Goal: Task Accomplishment & Management: Use online tool/utility

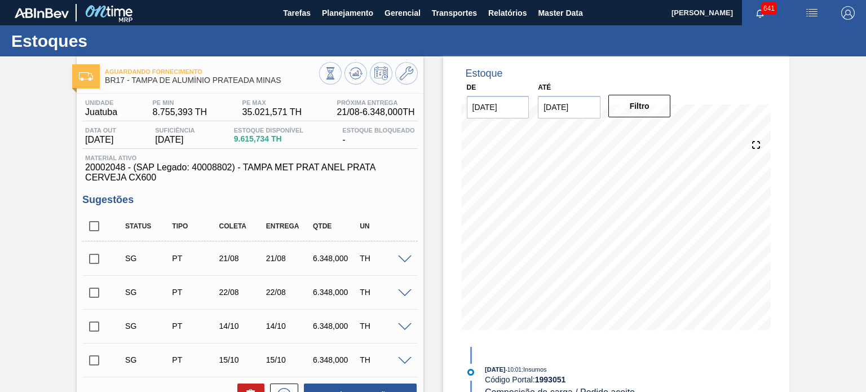
click at [349, 8] on span "Planejamento" at bounding box center [347, 13] width 51 height 14
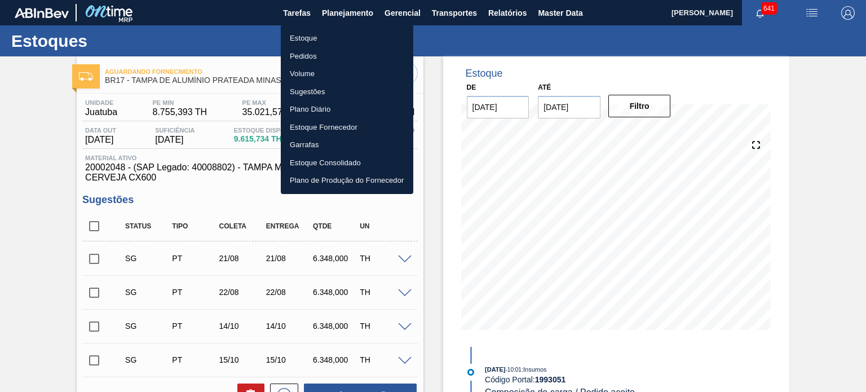
click at [303, 35] on li "Estoque" at bounding box center [347, 38] width 132 height 18
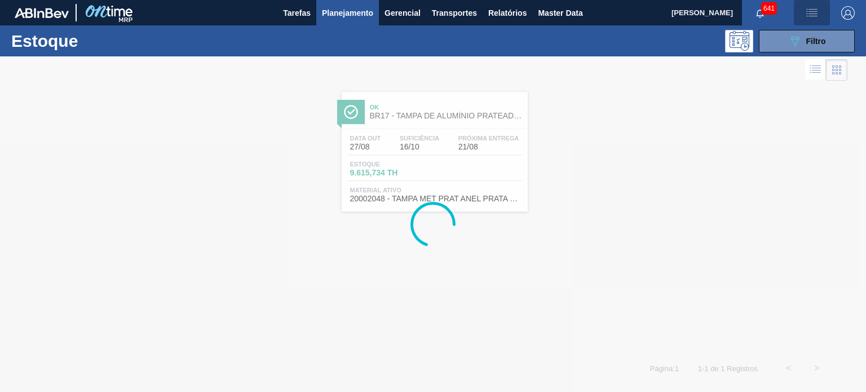
click at [809, 11] on img "button" at bounding box center [812, 13] width 14 height 14
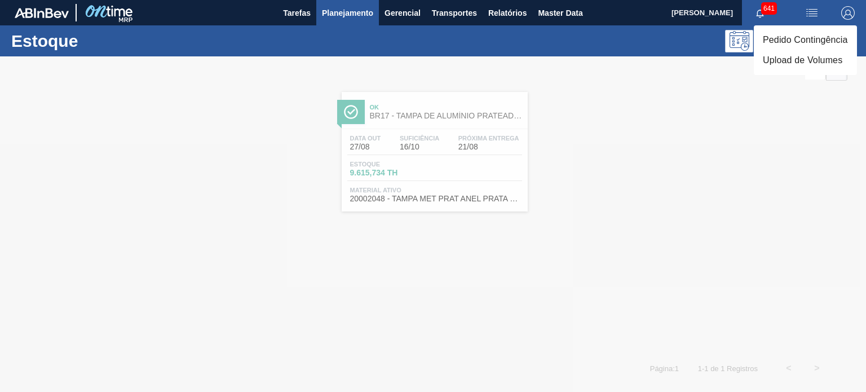
click at [693, 80] on div at bounding box center [433, 196] width 866 height 392
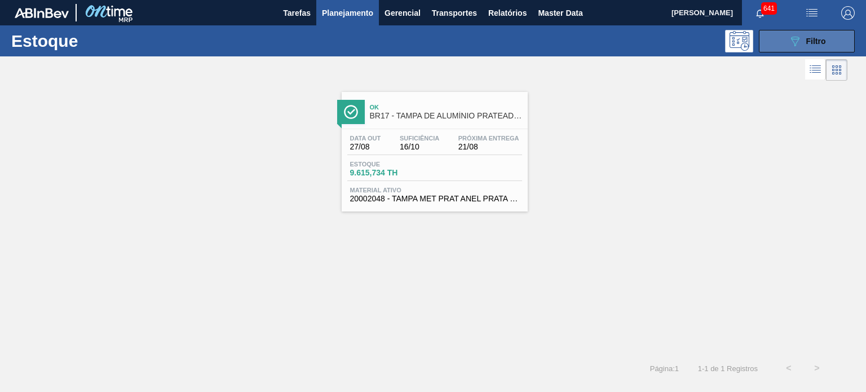
click at [815, 34] on div "089F7B8B-B2A5-4AFE-B5C0-19BA573D28AC Filtro" at bounding box center [807, 41] width 38 height 14
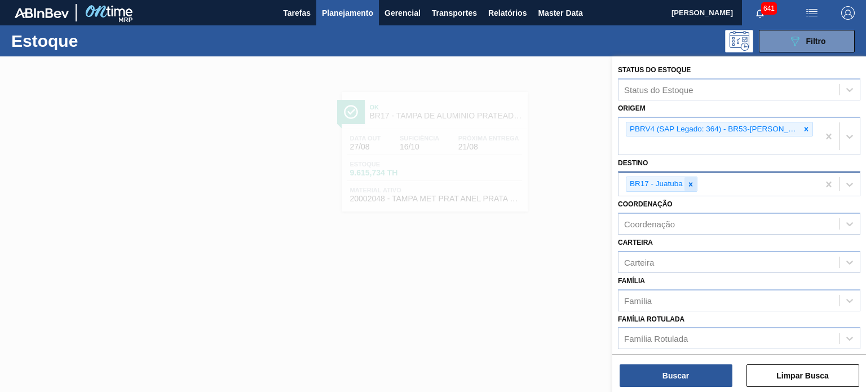
click at [692, 182] on icon at bounding box center [691, 184] width 4 height 4
click at [692, 175] on div "Destino" at bounding box center [728, 183] width 220 height 16
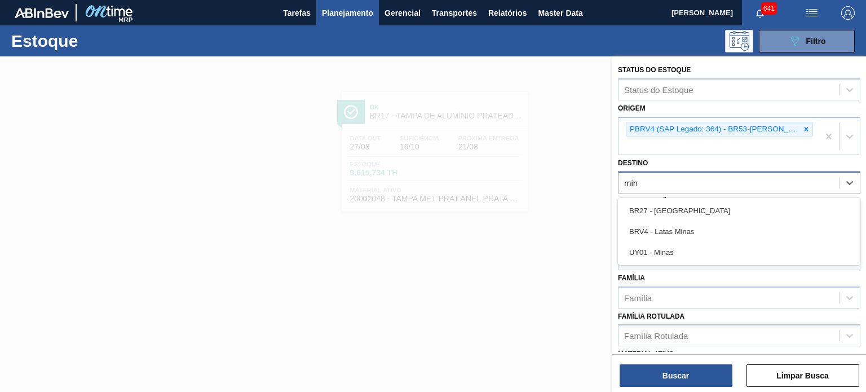
type input "mina"
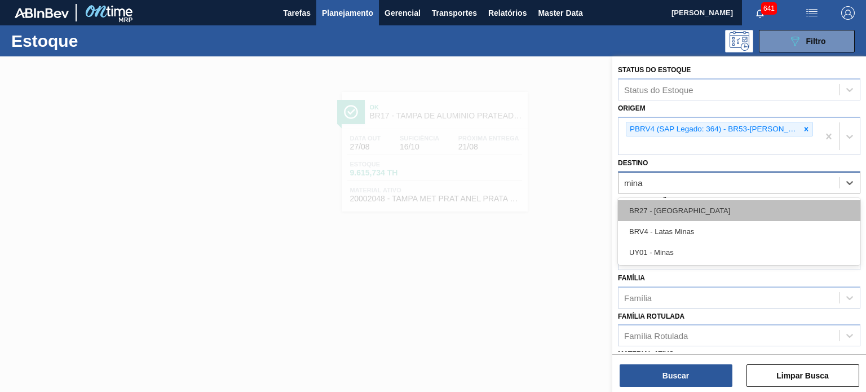
click at [697, 200] on div "BR27 - [GEOGRAPHIC_DATA]" at bounding box center [739, 210] width 242 height 21
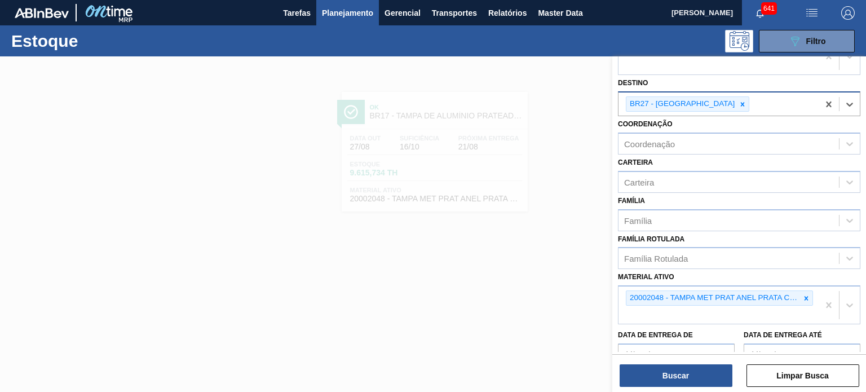
scroll to position [166, 0]
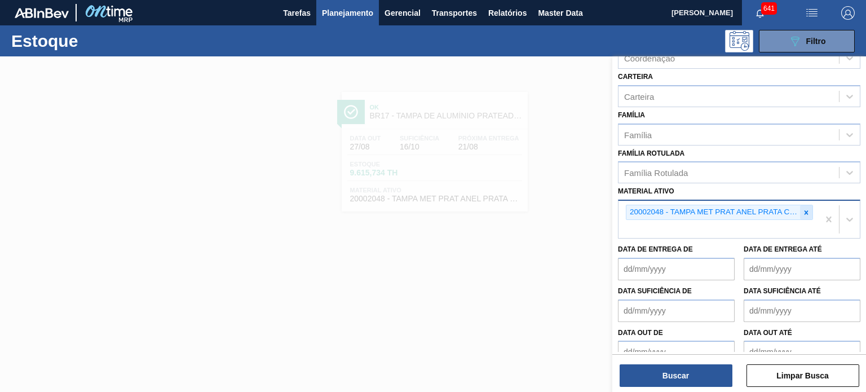
click at [803, 209] on icon at bounding box center [806, 213] width 8 height 8
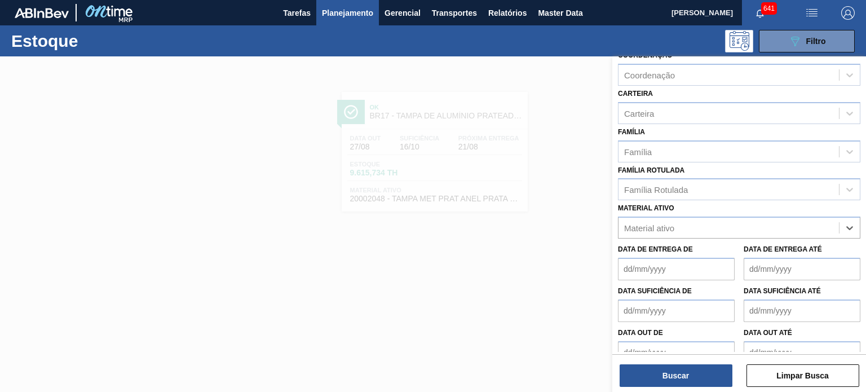
click at [799, 200] on div "Material ativo option 20002048 - TAMPA MET PRAT [PERSON_NAME] CERVEJA CX600, de…" at bounding box center [739, 219] width 242 height 38
click at [796, 220] on div "Material ativo" at bounding box center [728, 228] width 220 height 16
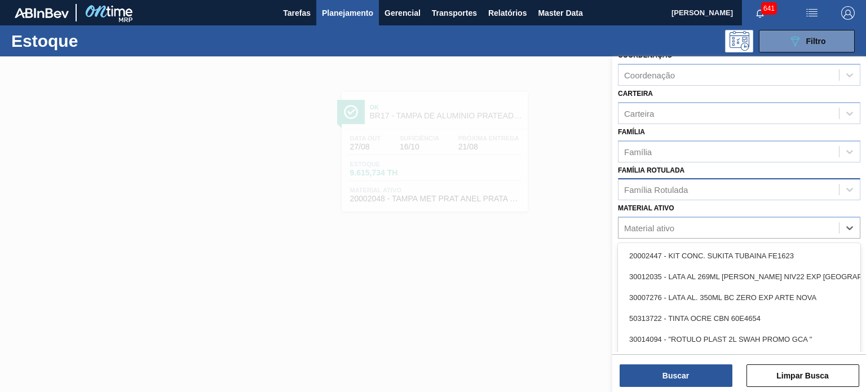
click at [701, 182] on div "Família Rotulada" at bounding box center [728, 190] width 220 height 16
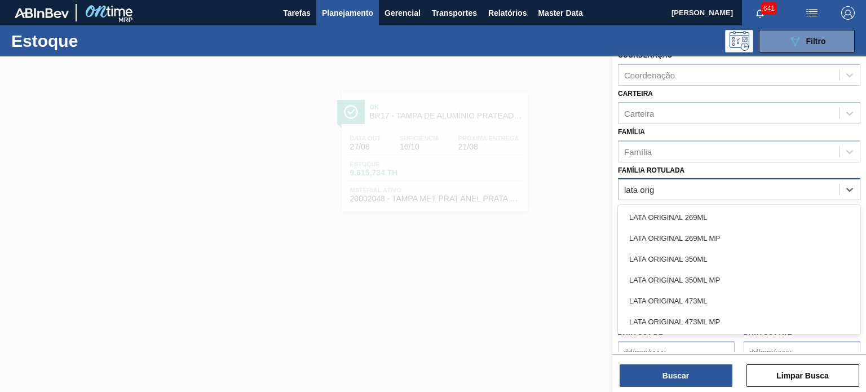
type Rotulada "lata origi"
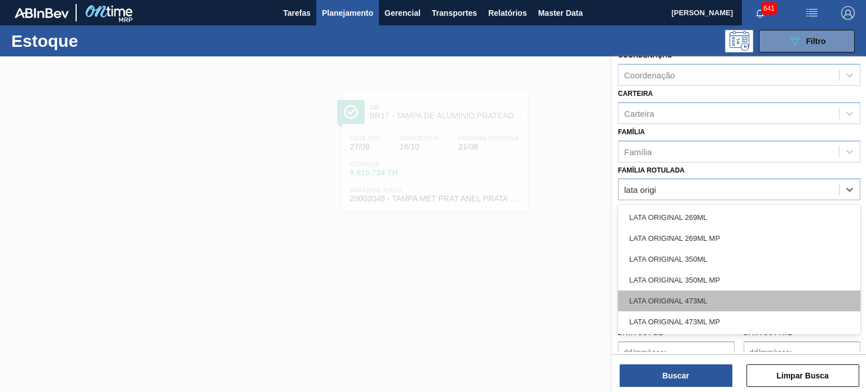
click at [713, 290] on div "LATA ORIGINAL 473ML" at bounding box center [739, 300] width 242 height 21
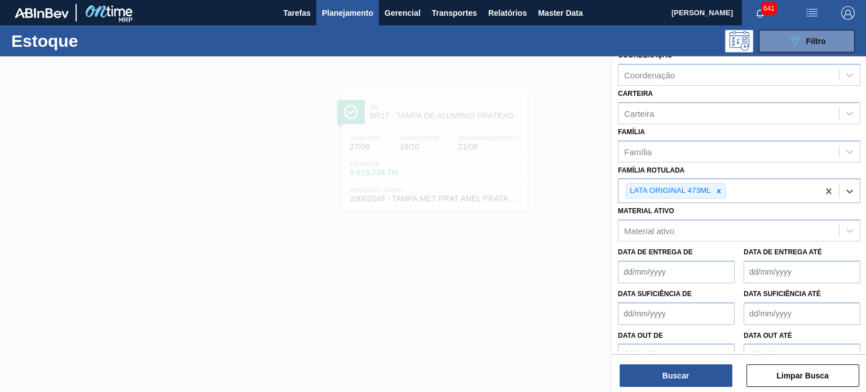
click at [701, 361] on div "Buscar Limpar Busca" at bounding box center [739, 370] width 254 height 32
click at [697, 374] on button "Buscar" at bounding box center [676, 375] width 113 height 23
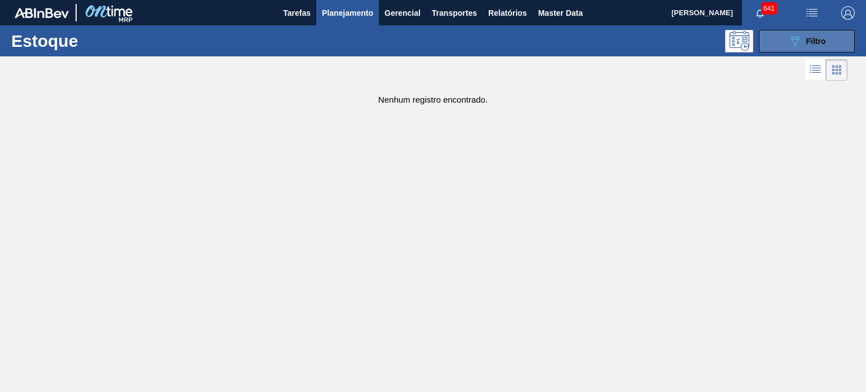
click at [816, 41] on span "Filtro" at bounding box center [816, 41] width 20 height 9
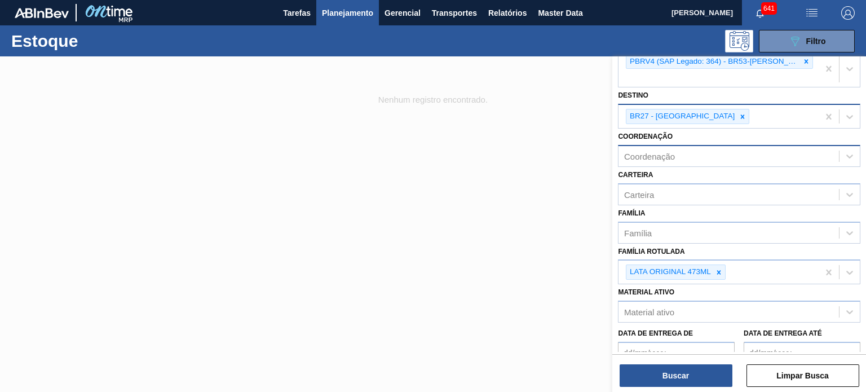
scroll to position [0, 0]
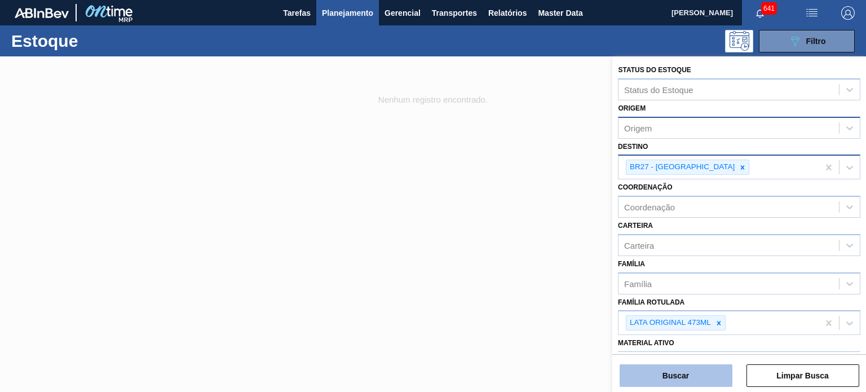
click at [688, 367] on button "Buscar" at bounding box center [676, 375] width 113 height 23
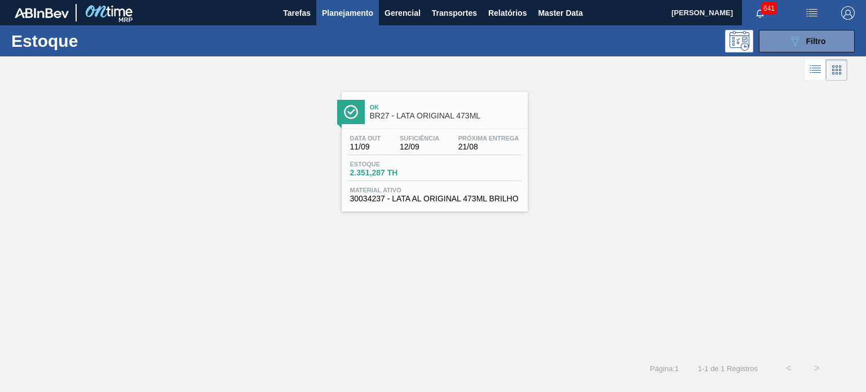
click at [431, 116] on span "BR27 - LATA ORIGINAL 473ML" at bounding box center [446, 116] width 152 height 8
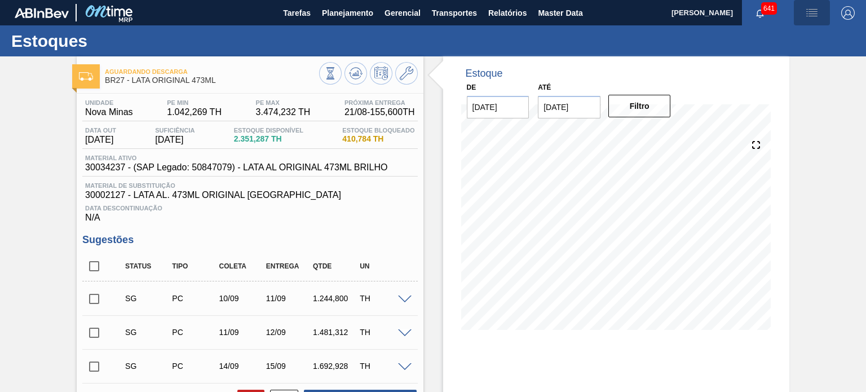
click at [805, 5] on button "button" at bounding box center [812, 12] width 36 height 25
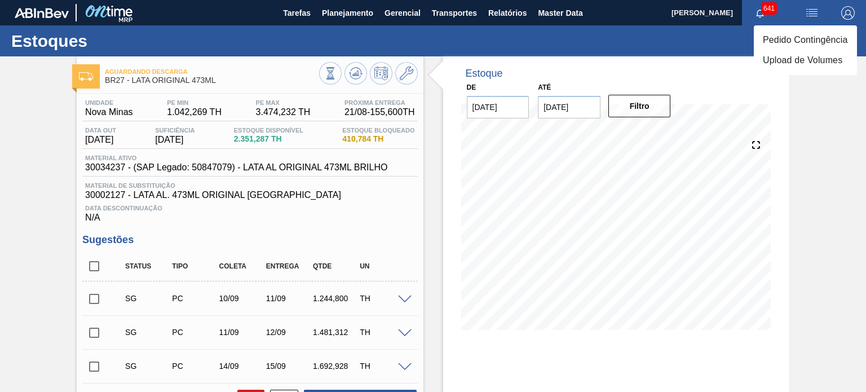
click at [787, 61] on li "Upload de Volumes" at bounding box center [805, 60] width 103 height 20
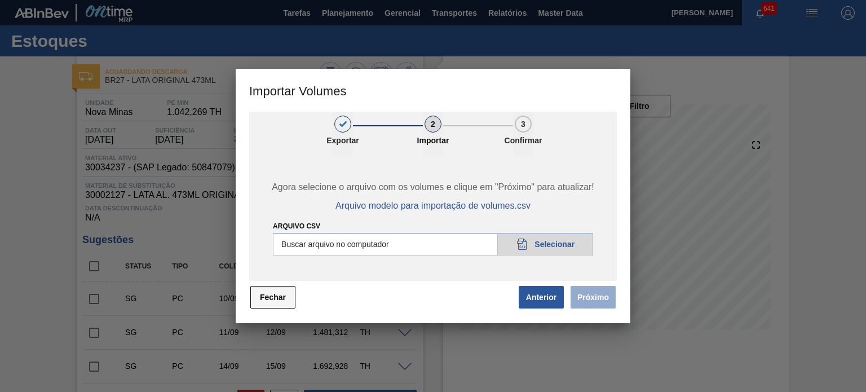
click at [283, 302] on button "Fechar" at bounding box center [272, 297] width 45 height 23
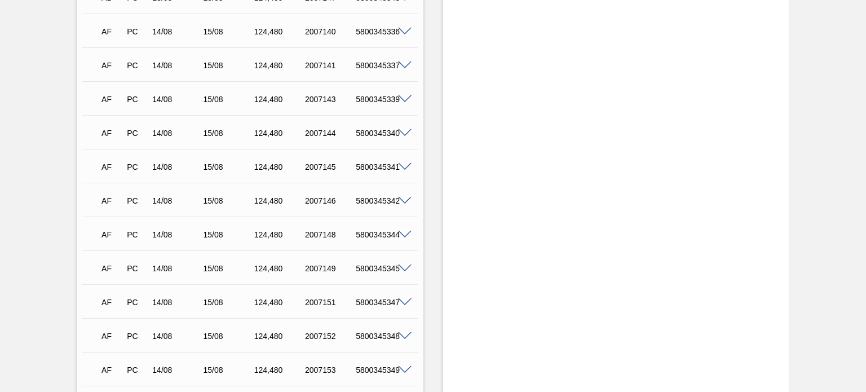
scroll to position [203, 0]
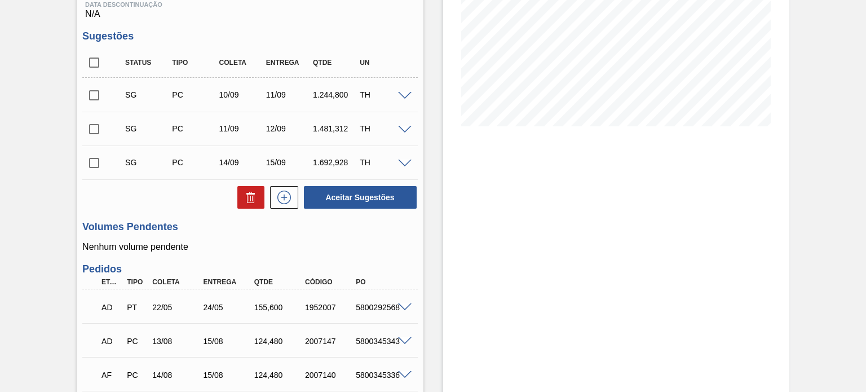
drag, startPoint x: 863, startPoint y: 79, endPoint x: 865, endPoint y: 15, distance: 64.3
click at [865, 15] on main "Tarefas Planejamento Gerencial Transportes Relatórios Master Data [PERSON_NAME]…" at bounding box center [433, 196] width 866 height 392
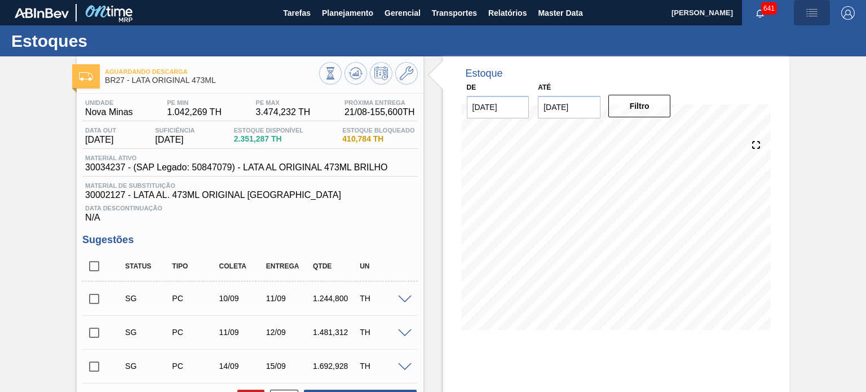
click at [811, 15] on img "button" at bounding box center [812, 13] width 14 height 14
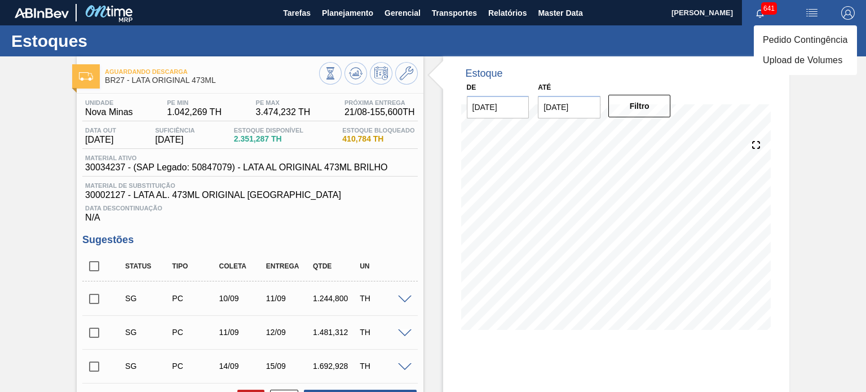
click at [797, 60] on li "Upload de Volumes" at bounding box center [805, 60] width 103 height 20
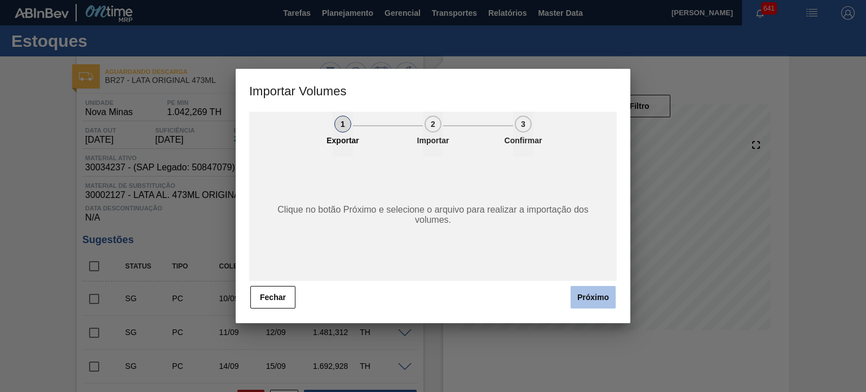
click at [583, 295] on button "Próximo" at bounding box center [592, 297] width 45 height 23
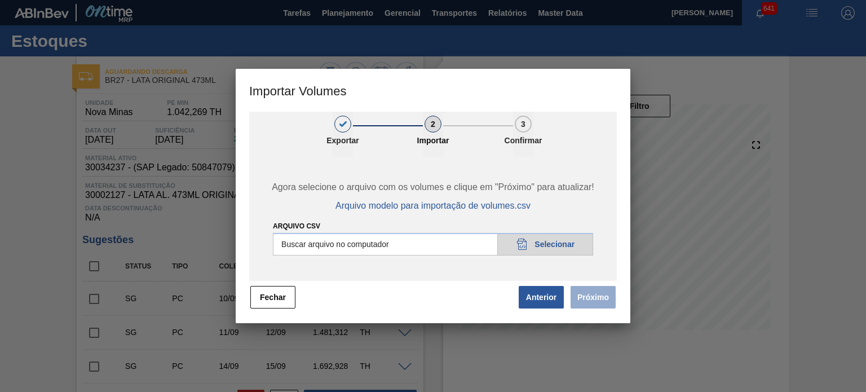
click at [515, 250] on input "Arquivo csv" at bounding box center [433, 244] width 320 height 23
type input "C:\fakepath\Template [PERSON_NAME].csv"
click at [614, 296] on button "Próximo" at bounding box center [592, 297] width 45 height 23
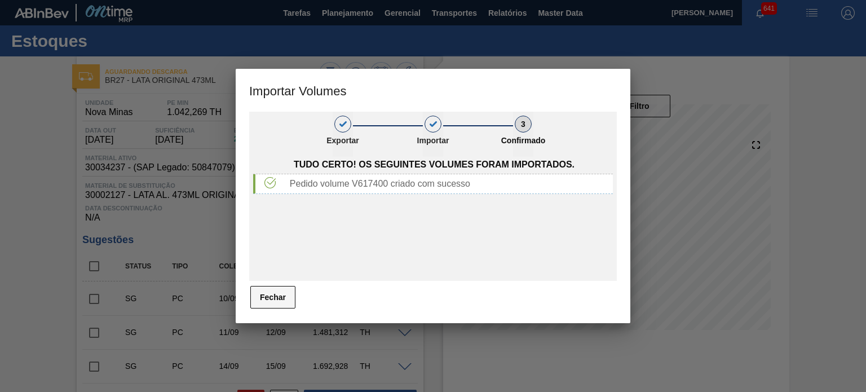
click at [259, 297] on button "Fechar" at bounding box center [272, 297] width 45 height 23
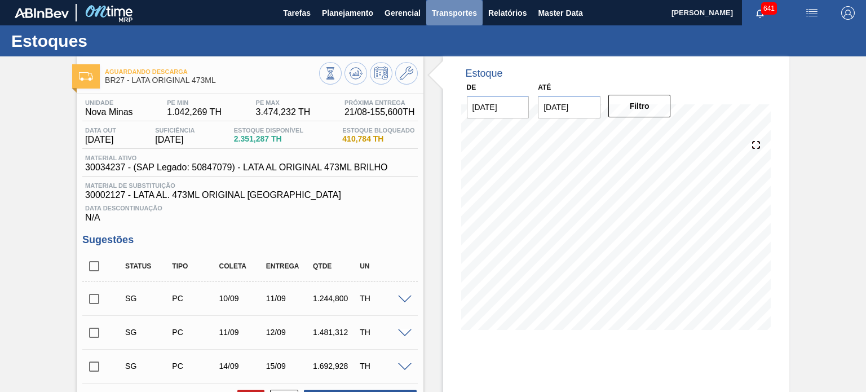
click at [442, 12] on span "Transportes" at bounding box center [454, 13] width 45 height 14
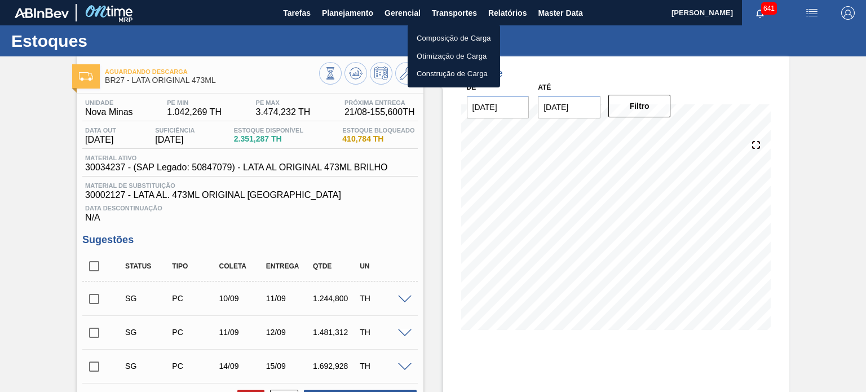
click at [451, 39] on li "Composição de Carga" at bounding box center [454, 38] width 92 height 18
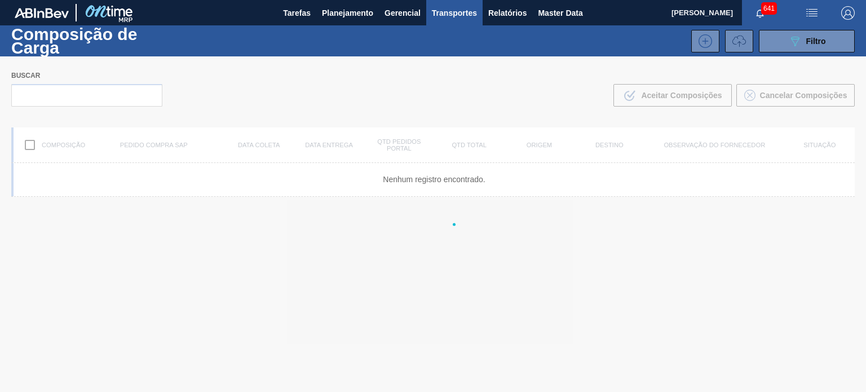
click at [454, 13] on span "Transportes" at bounding box center [454, 13] width 45 height 14
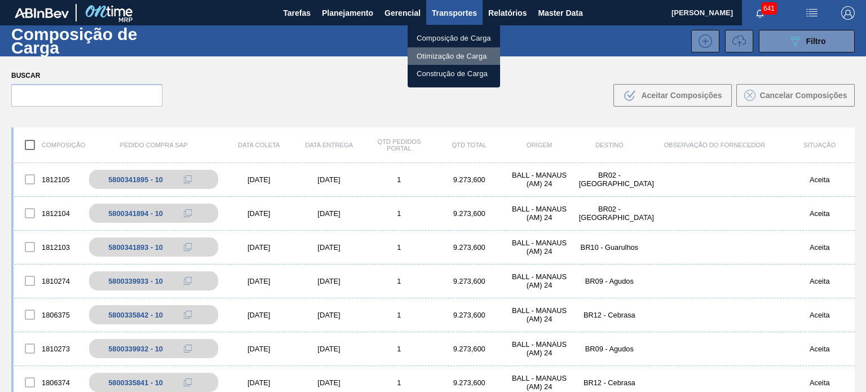
click at [428, 50] on li "Otimização de Carga" at bounding box center [454, 56] width 92 height 18
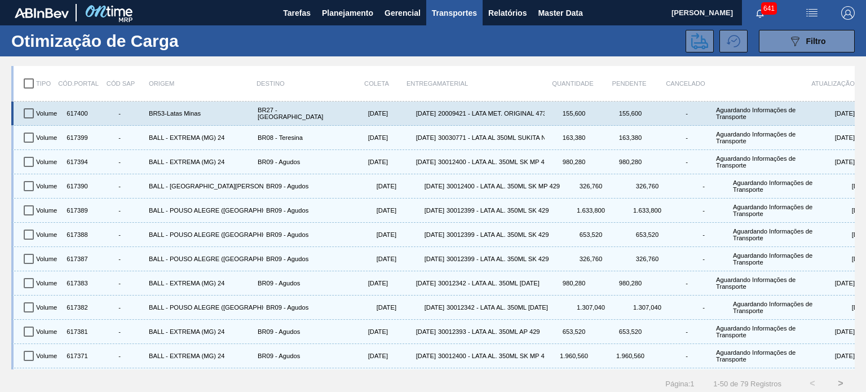
click at [29, 113] on input "checkbox" at bounding box center [29, 113] width 24 height 24
checkbox input "true"
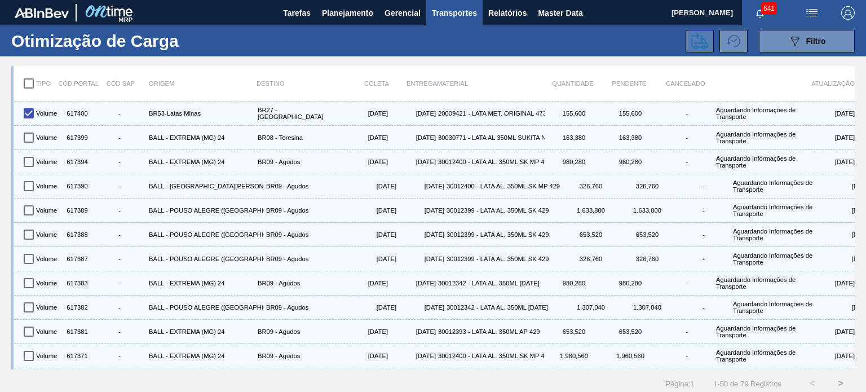
click at [707, 42] on button at bounding box center [699, 41] width 28 height 23
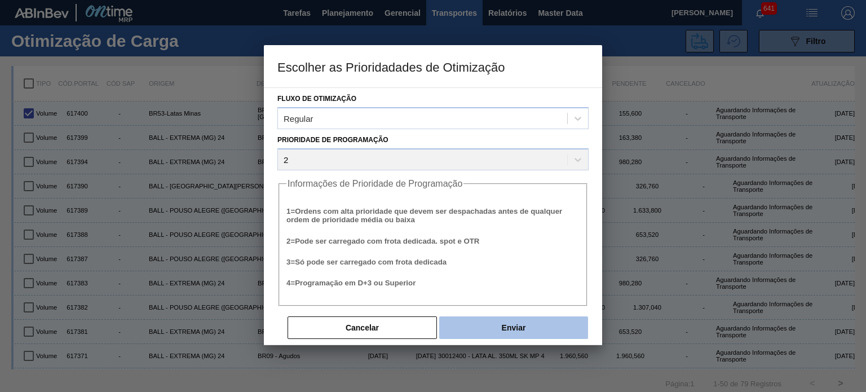
click at [507, 318] on button "Enviar" at bounding box center [513, 327] width 149 height 23
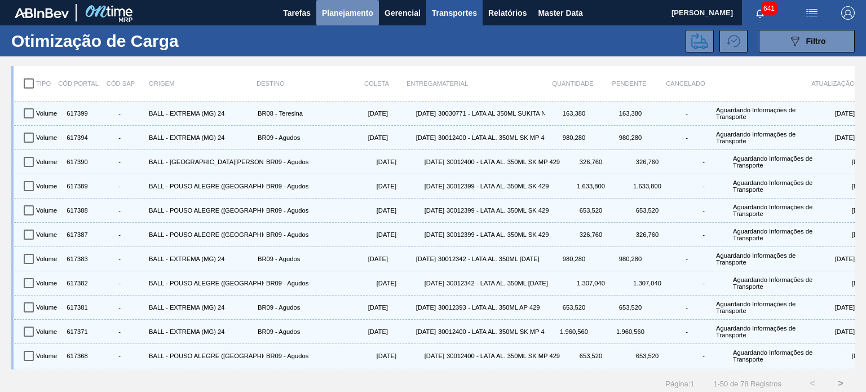
click at [349, 15] on span "Planejamento" at bounding box center [347, 13] width 51 height 14
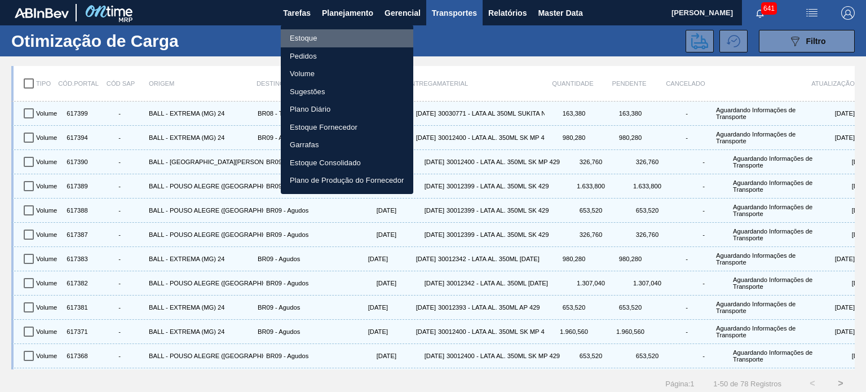
click at [304, 43] on li "Estoque" at bounding box center [347, 38] width 132 height 18
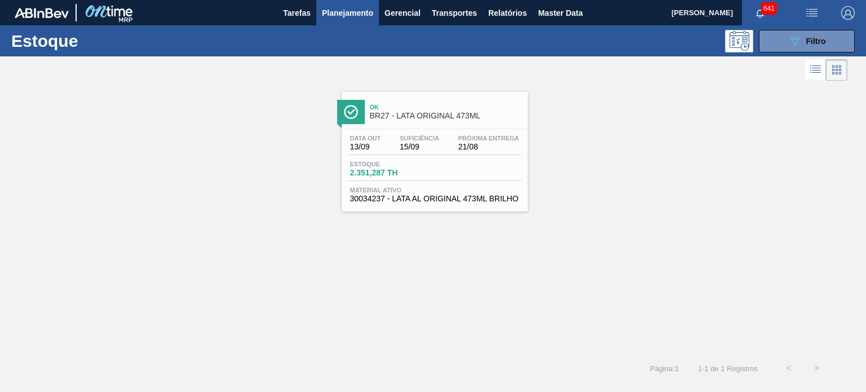
click at [435, 110] on div "Ok BR27 - LATA ORIGINAL 473ML" at bounding box center [446, 111] width 152 height 25
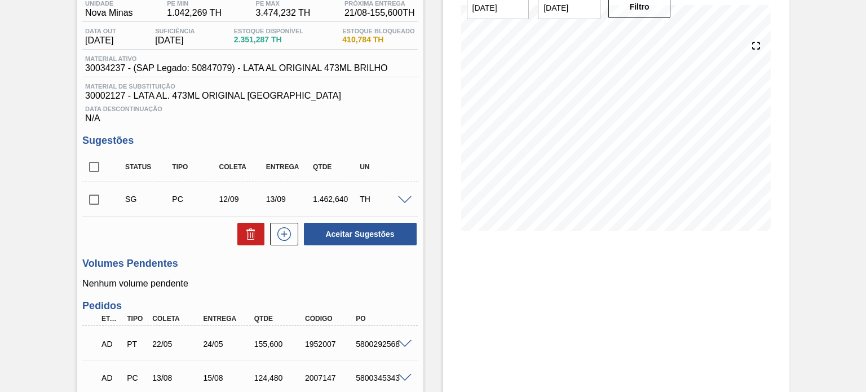
scroll to position [193, 0]
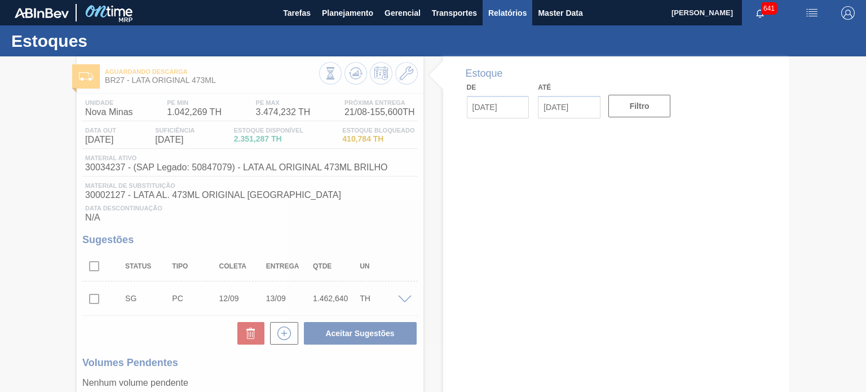
type input "[DATE]"
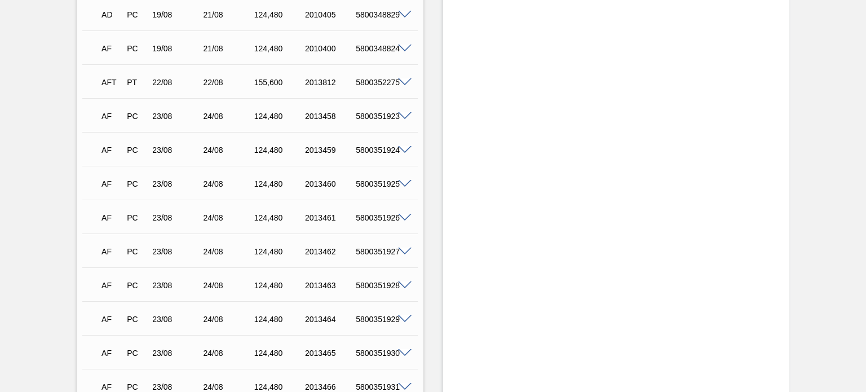
scroll to position [1696, 0]
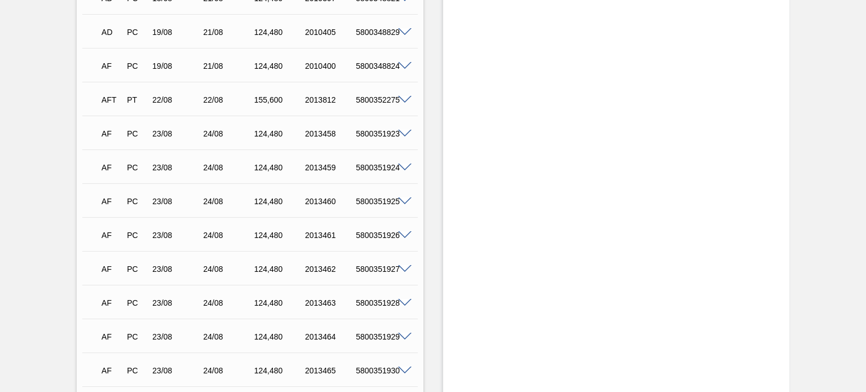
click at [402, 96] on span at bounding box center [405, 100] width 14 height 8
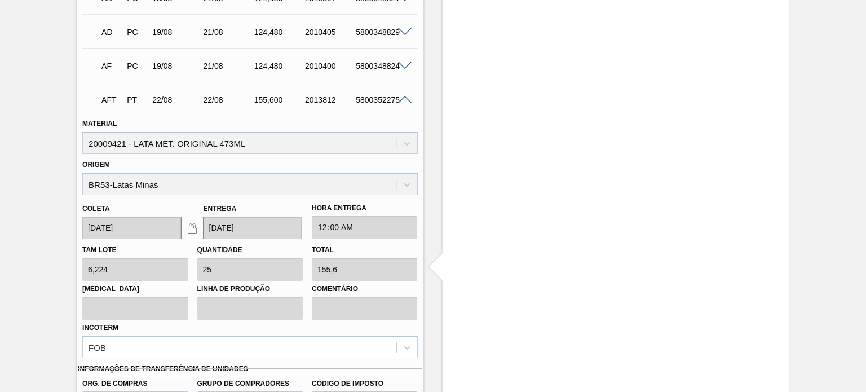
click at [374, 96] on div "5800352275" at bounding box center [381, 99] width 56 height 9
copy div "5800352275"
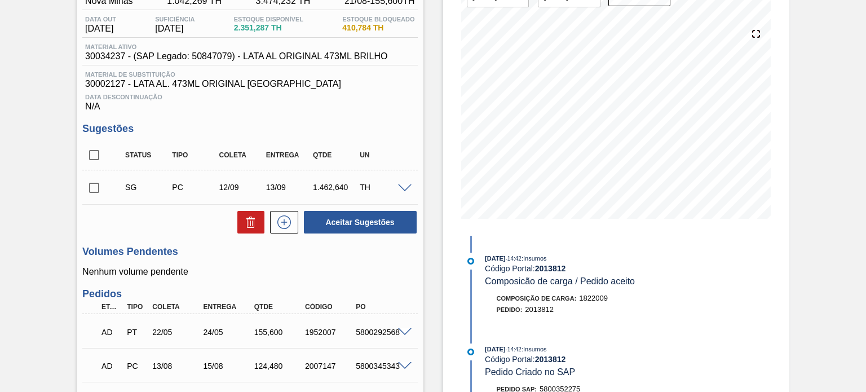
scroll to position [0, 0]
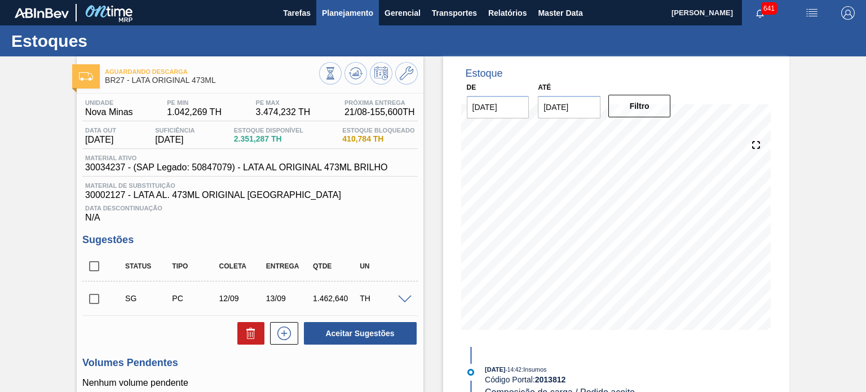
click at [356, 21] on button "Planejamento" at bounding box center [347, 12] width 63 height 25
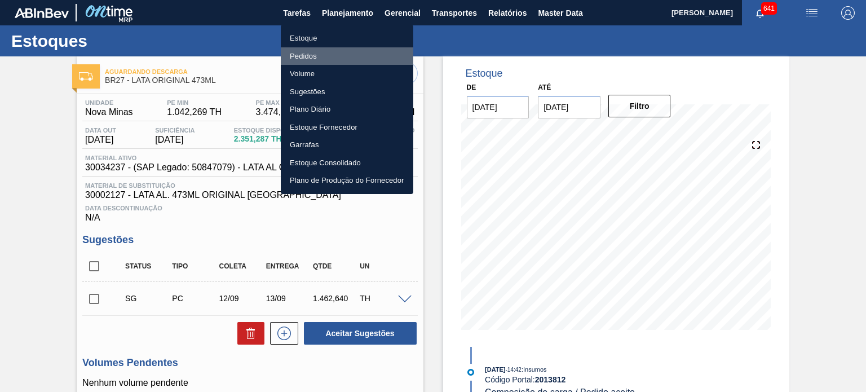
click at [317, 58] on li "Pedidos" at bounding box center [347, 56] width 132 height 18
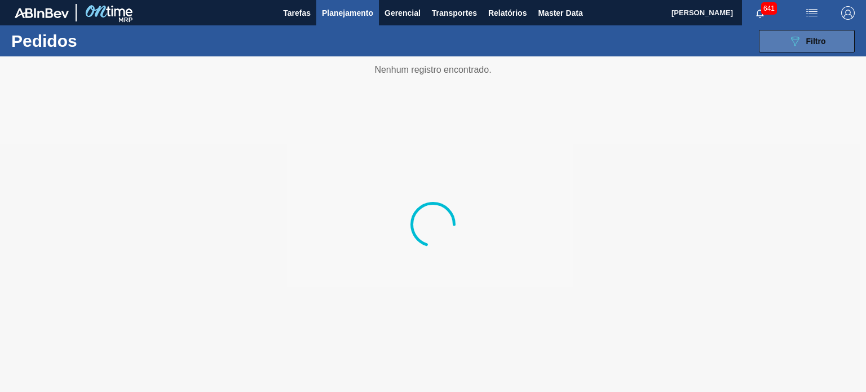
click at [813, 38] on span "Filtro" at bounding box center [816, 41] width 20 height 9
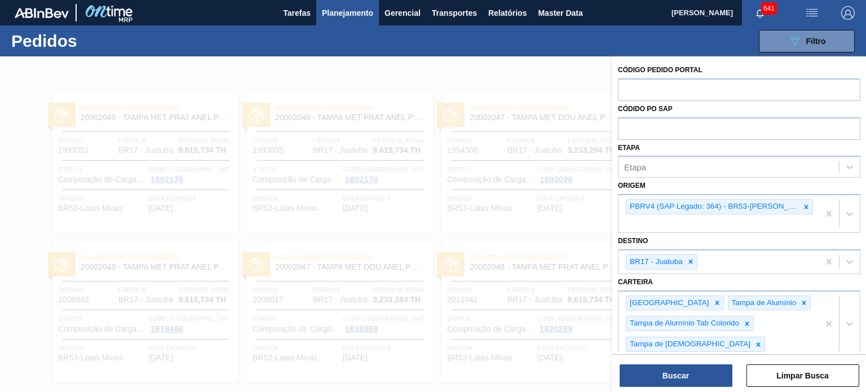
click at [793, 382] on button "Limpar Busca" at bounding box center [802, 375] width 113 height 23
